Goal: Task Accomplishment & Management: Manage account settings

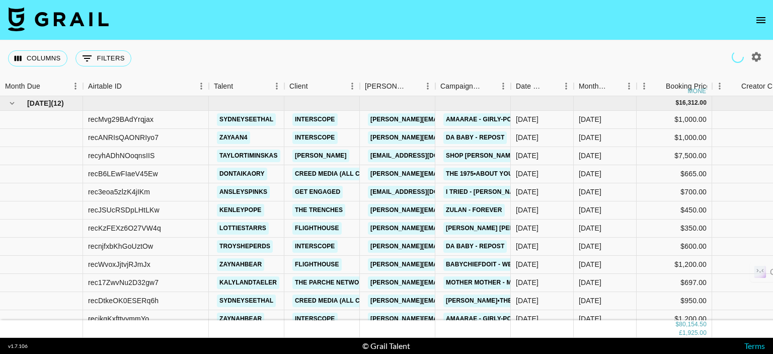
click at [757, 20] on icon "open drawer" at bounding box center [761, 20] width 9 height 6
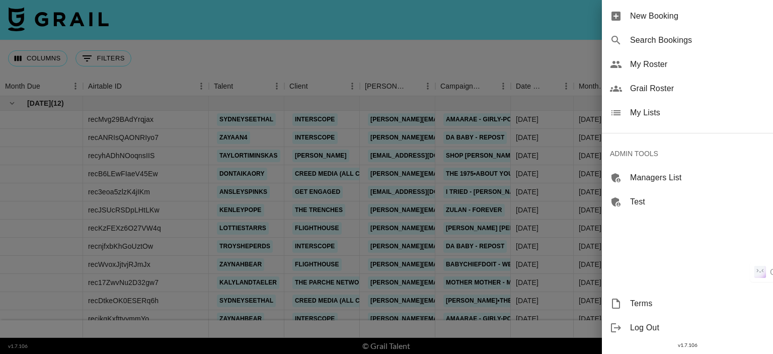
click at [646, 64] on span "My Roster" at bounding box center [697, 64] width 135 height 12
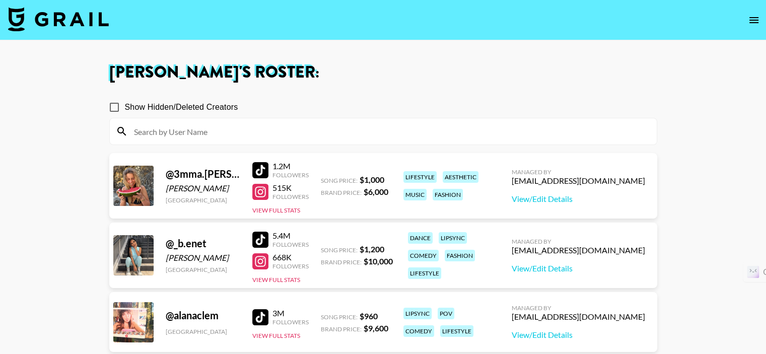
click at [230, 126] on input at bounding box center [389, 131] width 523 height 16
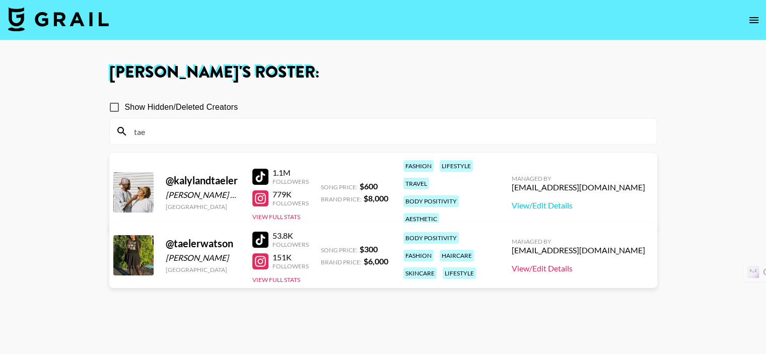
click at [570, 269] on link "View/Edit Details" at bounding box center [578, 268] width 133 height 10
click at [246, 133] on input "tae" at bounding box center [389, 131] width 523 height 16
click at [598, 200] on link "View/Edit Details" at bounding box center [578, 205] width 133 height 10
click at [254, 133] on input "tae" at bounding box center [389, 131] width 523 height 16
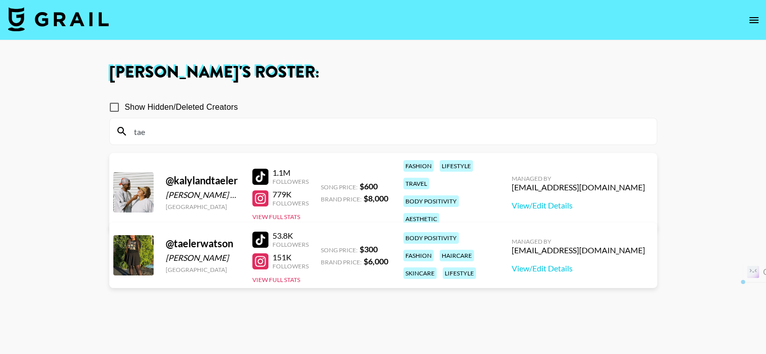
click at [254, 133] on input "tae" at bounding box center [389, 131] width 523 height 16
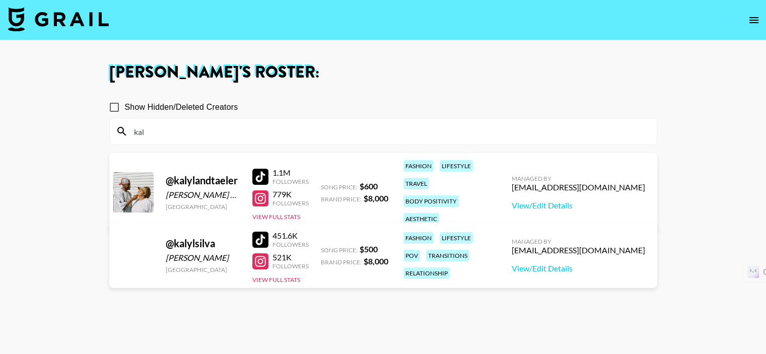
type input "kaly"
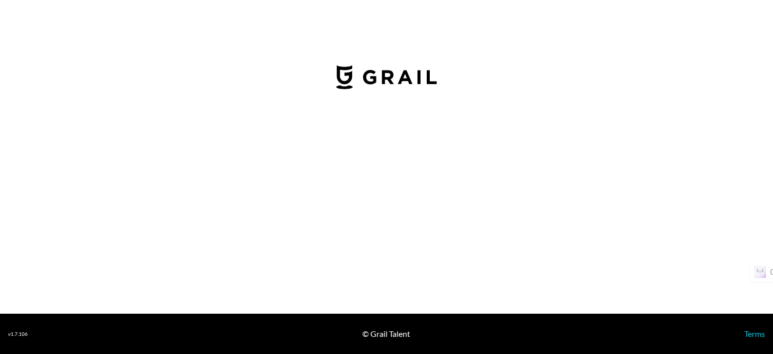
select select "USD"
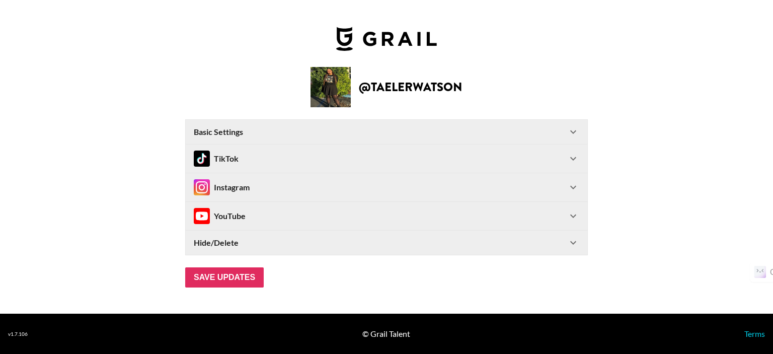
click at [580, 155] on div "TikTok" at bounding box center [387, 159] width 402 height 28
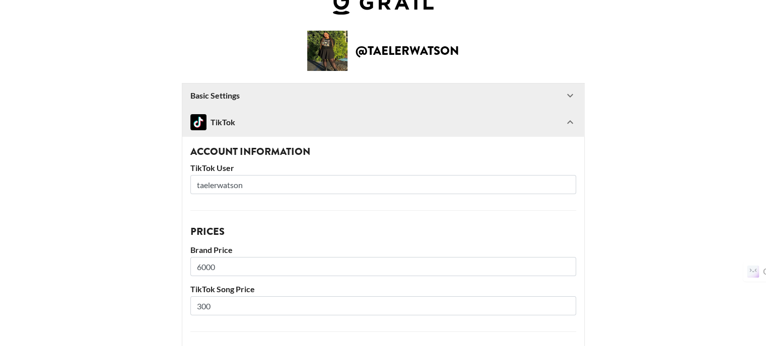
scroll to position [50, 0]
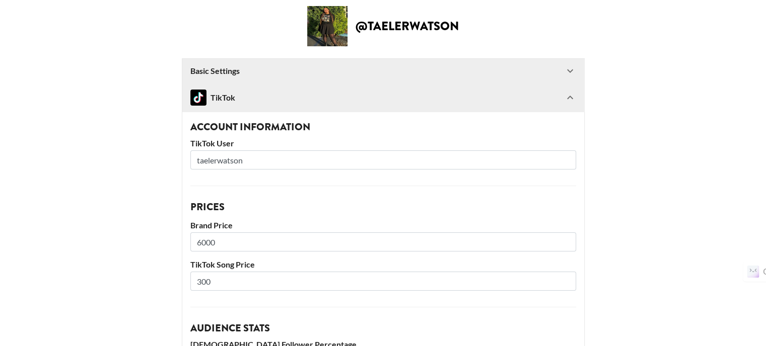
click at [202, 281] on input "300" at bounding box center [383, 281] width 386 height 19
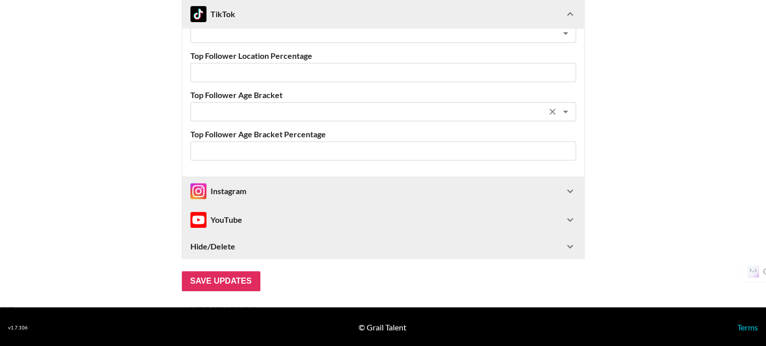
scroll to position [458, 0]
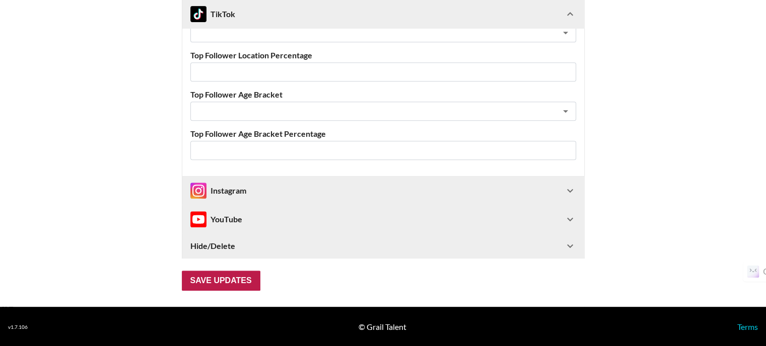
type input "400"
click at [241, 277] on input "Save Updates" at bounding box center [221, 281] width 79 height 20
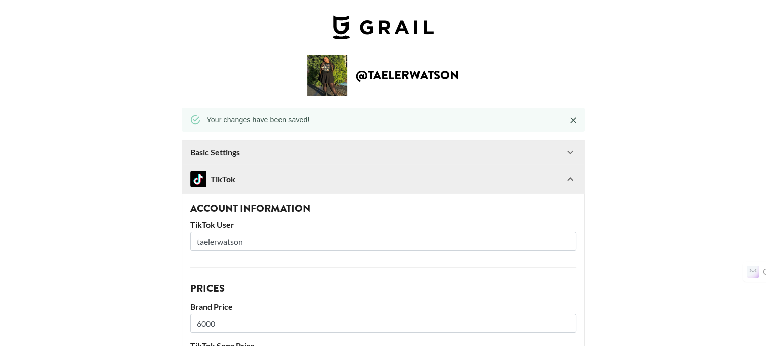
scroll to position [0, 0]
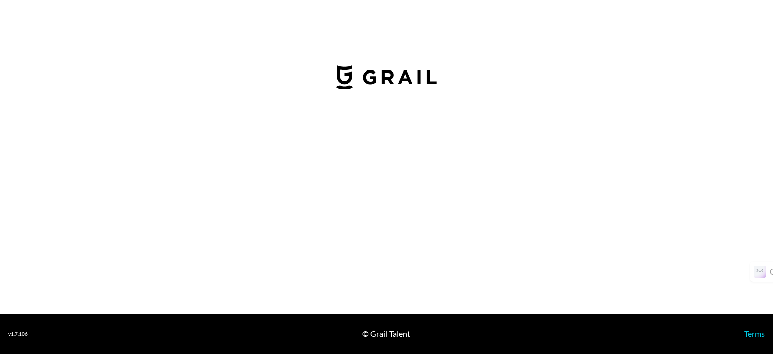
select select "USD"
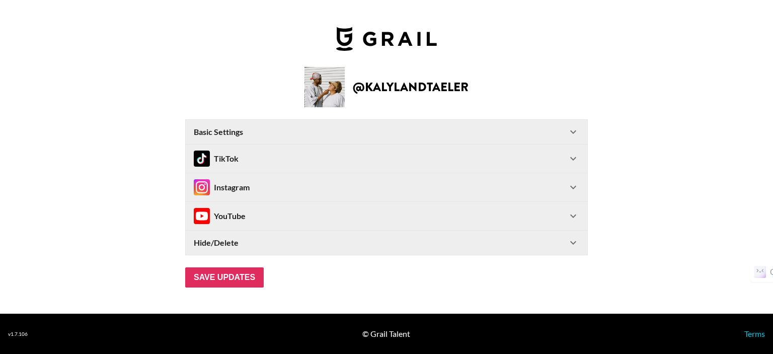
click at [270, 161] on div "TikTok" at bounding box center [381, 159] width 374 height 16
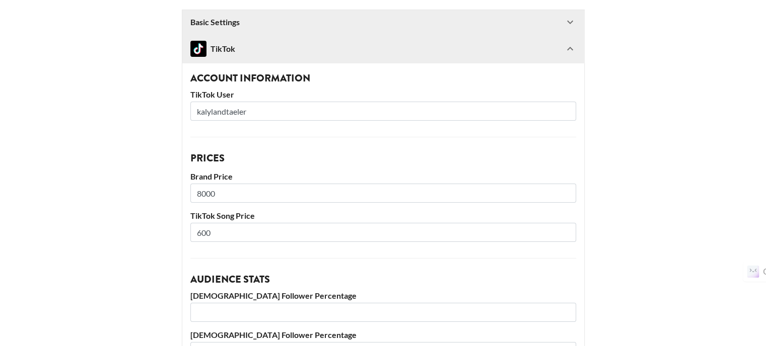
scroll to position [101, 0]
